Goal: Navigation & Orientation: Find specific page/section

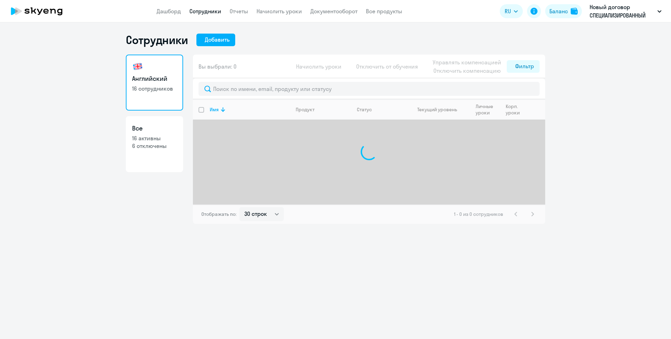
select select "30"
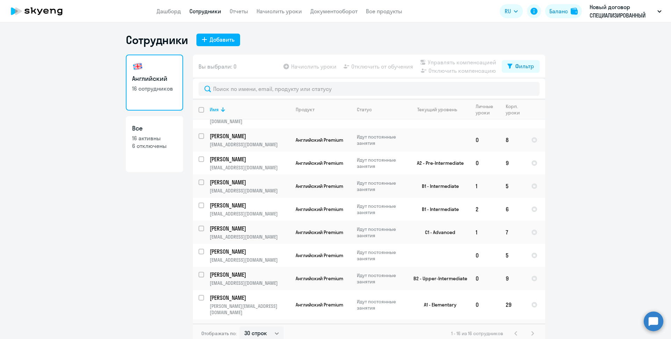
scroll to position [23, 0]
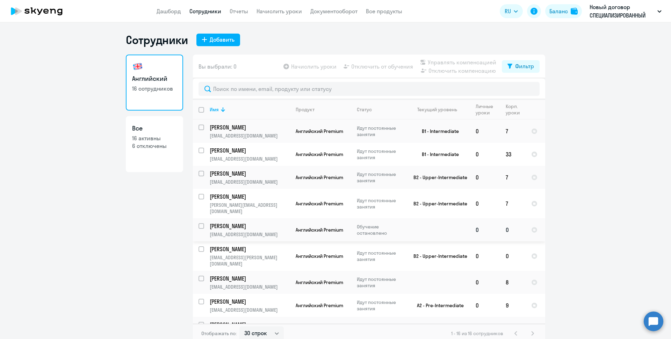
click at [199, 223] on input "select row 23949544" at bounding box center [206, 230] width 14 height 14
click at [199, 223] on input "deselect row 23949544" at bounding box center [206, 230] width 14 height 14
checkbox input "false"
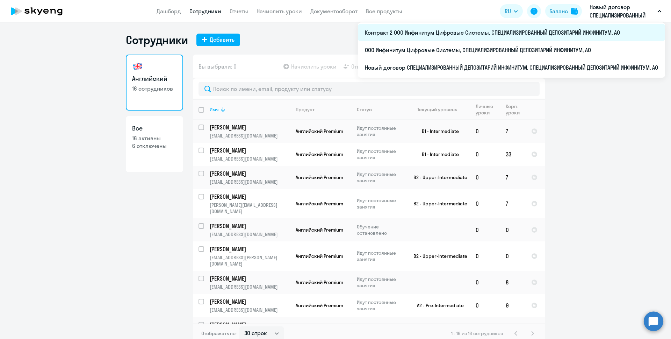
click at [447, 37] on li "Контракт 2 ООО Инфинитум Цифровые Системы, СПЕЦИАЛИЗИРОВАННЫЙ ДЕПОЗИТАРИЙ ИНФИН…" at bounding box center [511, 32] width 307 height 17
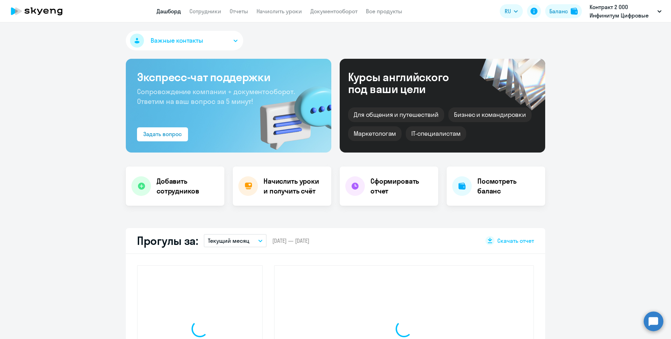
select select "30"
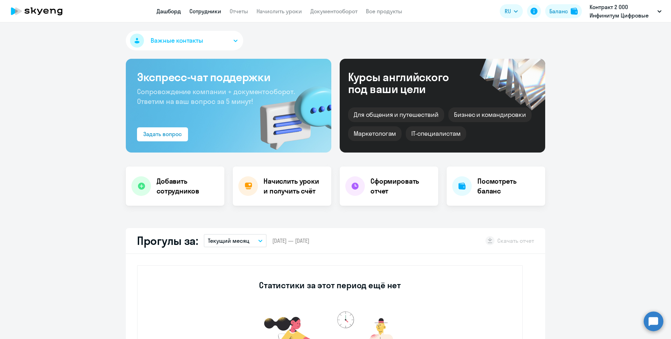
click at [204, 14] on link "Сотрудники" at bounding box center [206, 11] width 32 height 7
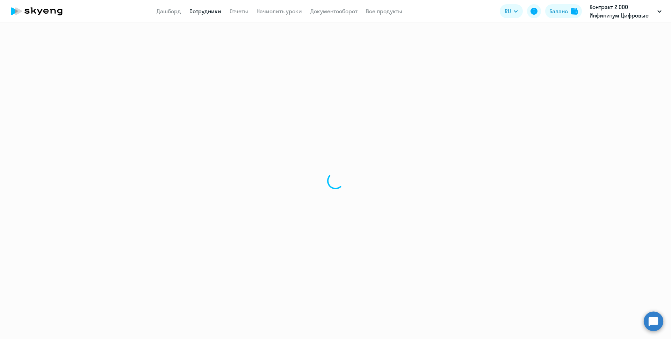
select select "30"
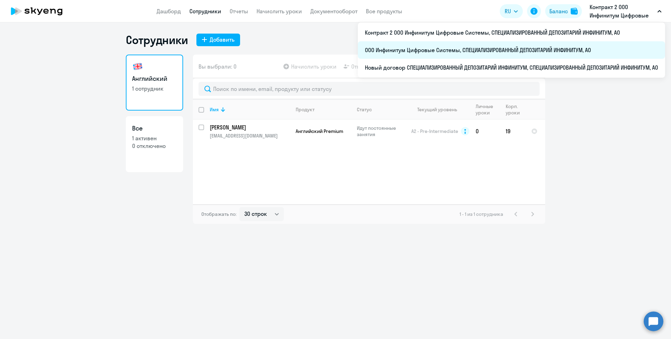
click at [524, 52] on li "ООО Инфинитум Цифровые Системы, СПЕЦИАЛИЗИРОВАННЫЙ ДЕПОЗИТАРИЙ ИНФИНИТУМ, АО" at bounding box center [511, 49] width 307 height 17
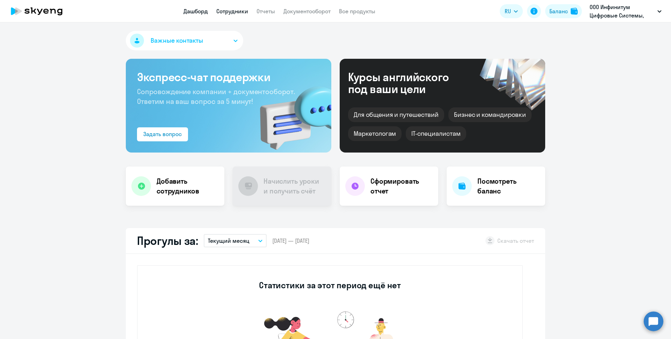
click at [225, 12] on link "Сотрудники" at bounding box center [232, 11] width 32 height 7
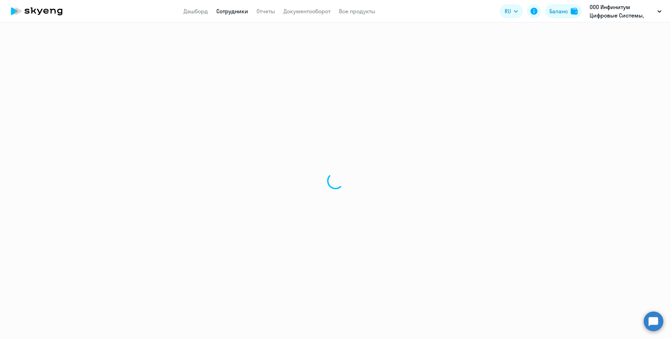
select select "30"
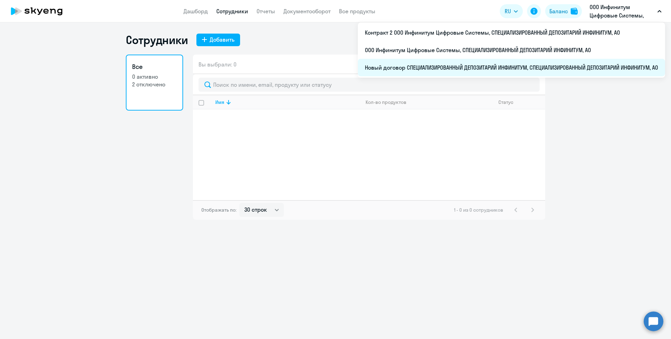
click at [561, 64] on li "Новый договор СПЕЦИАЛИЗИРОВАННЫЙ ДЕПОЗИТАРИЙ ИНФИНИТУМ, СПЕЦИАЛИЗИРОВАННЫЙ ДЕПО…" at bounding box center [511, 67] width 307 height 17
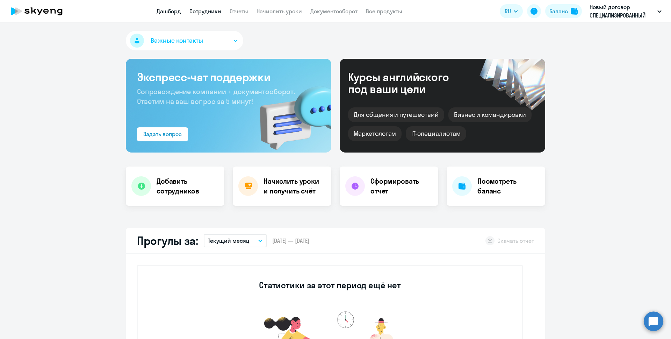
click at [209, 10] on link "Сотрудники" at bounding box center [206, 11] width 32 height 7
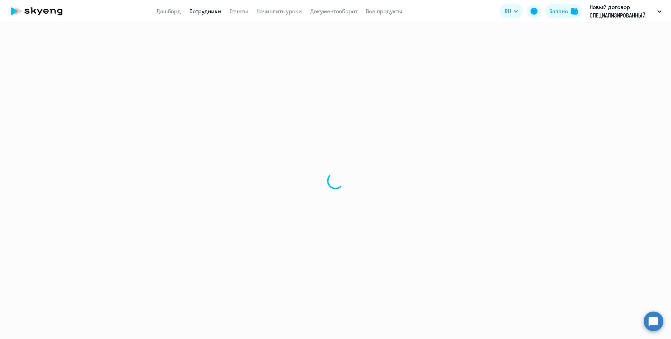
select select "30"
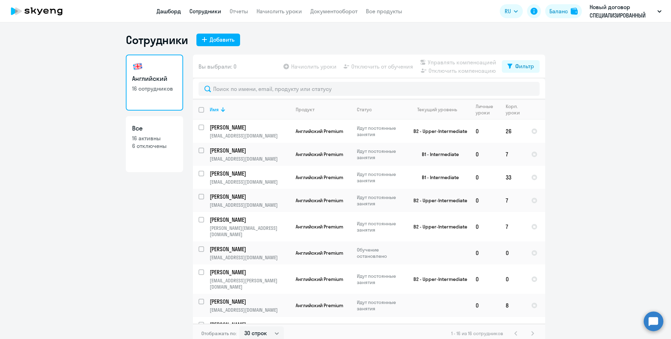
click at [175, 12] on link "Дашборд" at bounding box center [169, 11] width 24 height 7
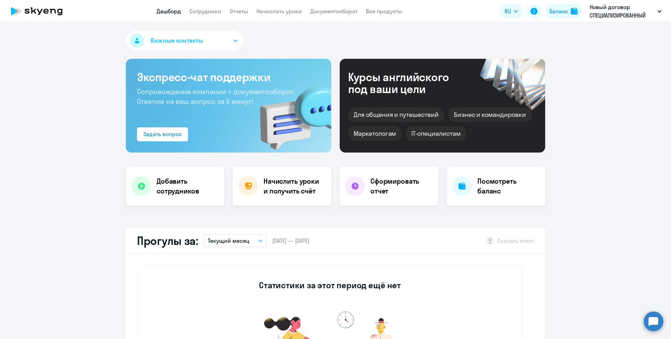
click at [181, 42] on span "Важные контакты" at bounding box center [177, 40] width 52 height 9
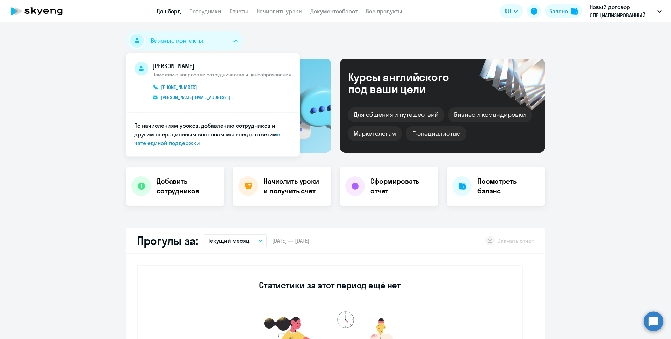
select select "30"
click at [181, 42] on span "Важные контакты" at bounding box center [177, 40] width 52 height 9
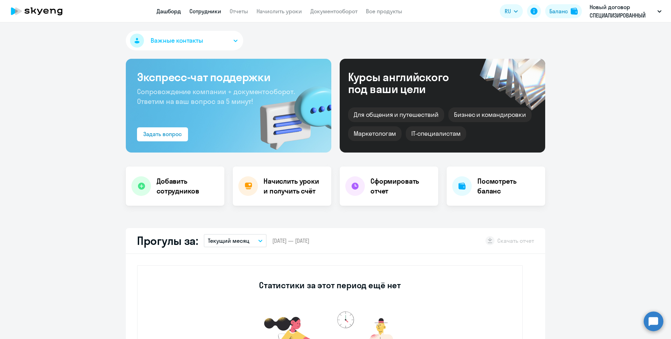
click at [215, 13] on link "Сотрудники" at bounding box center [206, 11] width 32 height 7
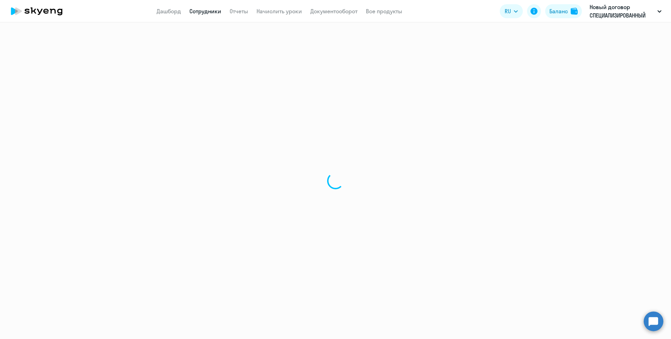
select select "30"
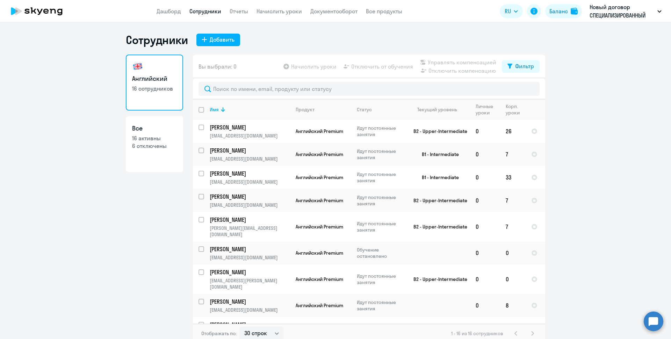
scroll to position [165, 0]
